Goal: Check status: Check status

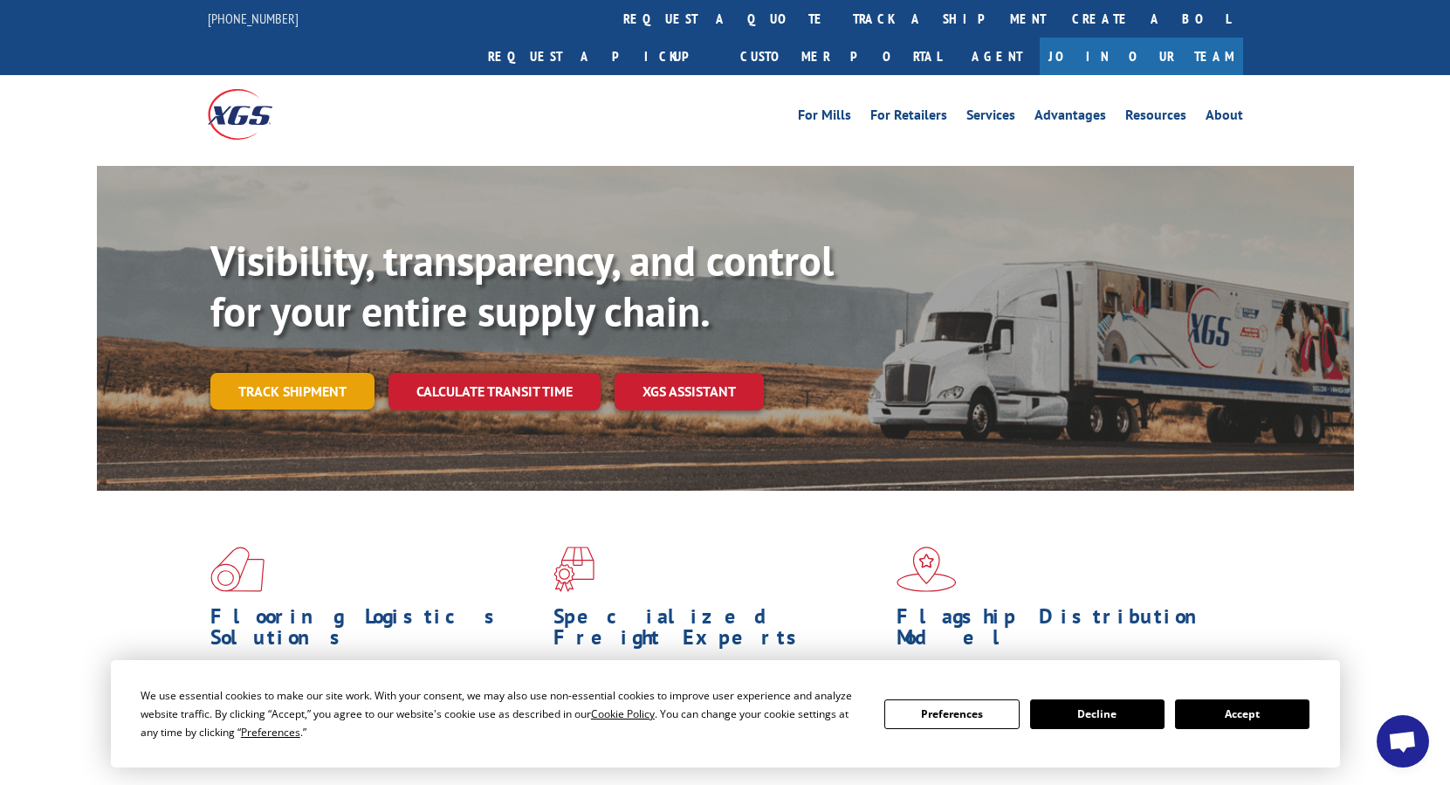
click at [335, 373] on link "Track shipment" at bounding box center [292, 391] width 164 height 37
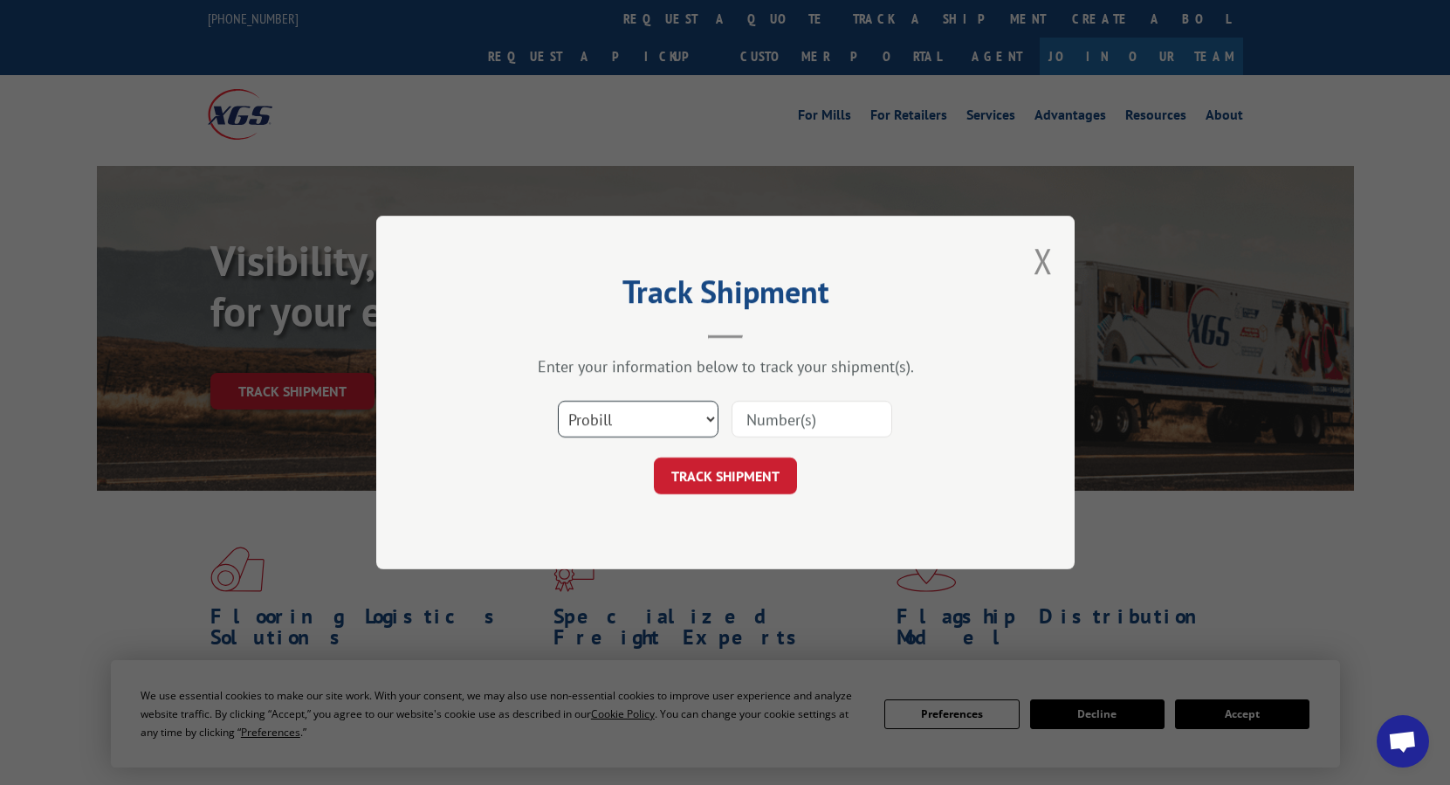
click at [705, 422] on select "Select category... Probill BOL PO" at bounding box center [638, 419] width 161 height 37
select select "bol"
click at [558, 401] on select "Select category... Probill BOL PO" at bounding box center [638, 419] width 161 height 37
click at [803, 422] on input at bounding box center [811, 419] width 161 height 37
type input "3"
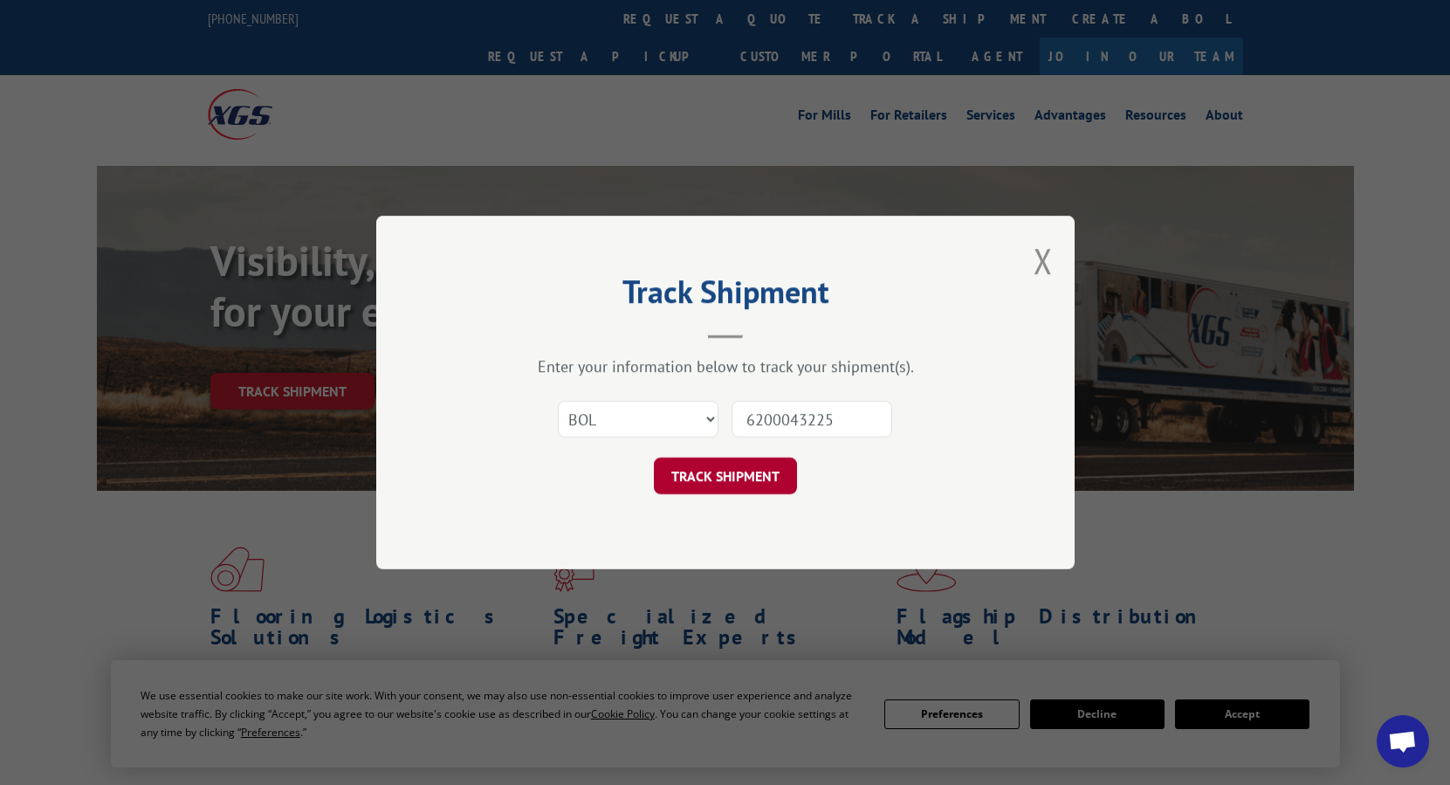
type input "6200043225"
click at [724, 476] on button "TRACK SHIPMENT" at bounding box center [725, 475] width 143 height 37
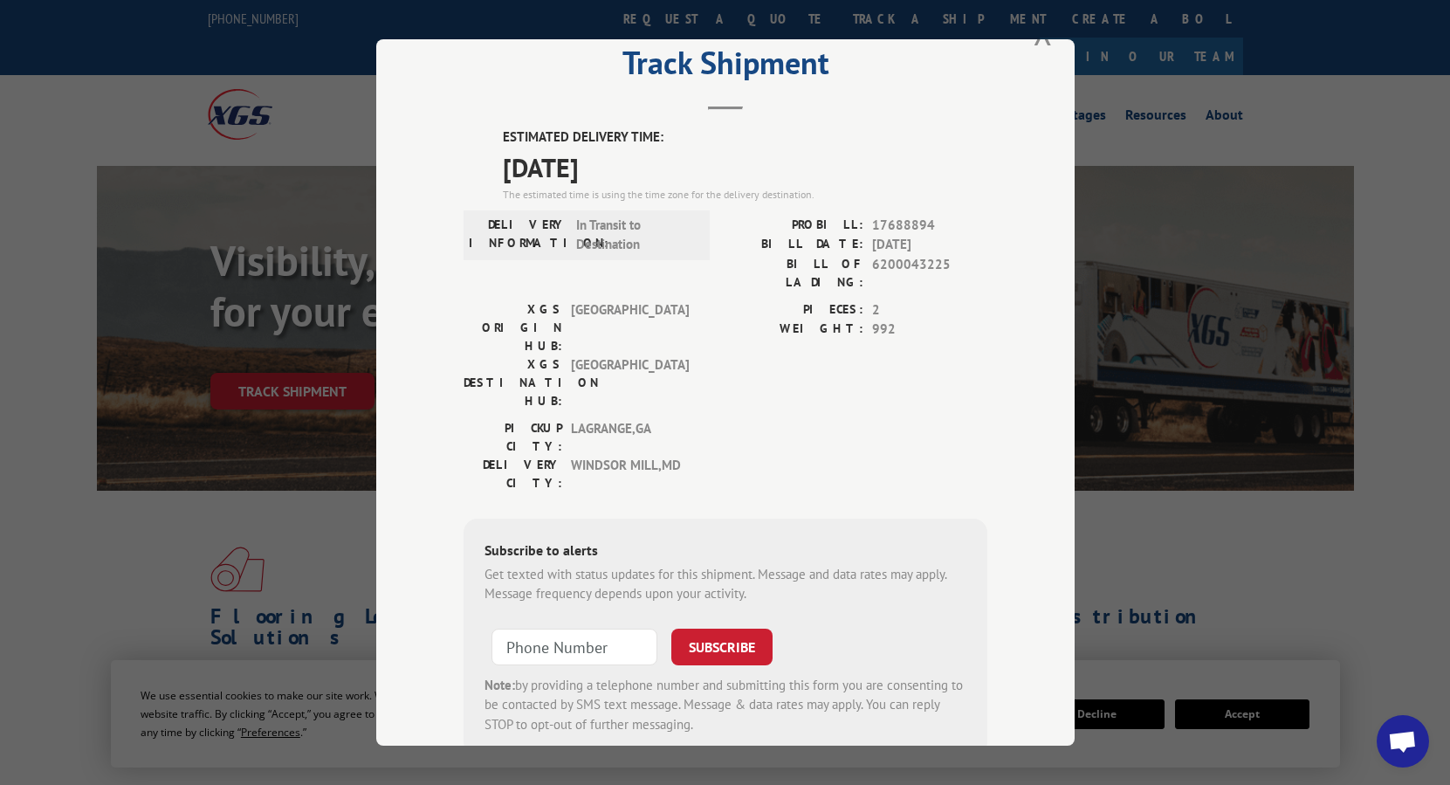
scroll to position [79, 0]
